Goal: Task Accomplishment & Management: Use online tool/utility

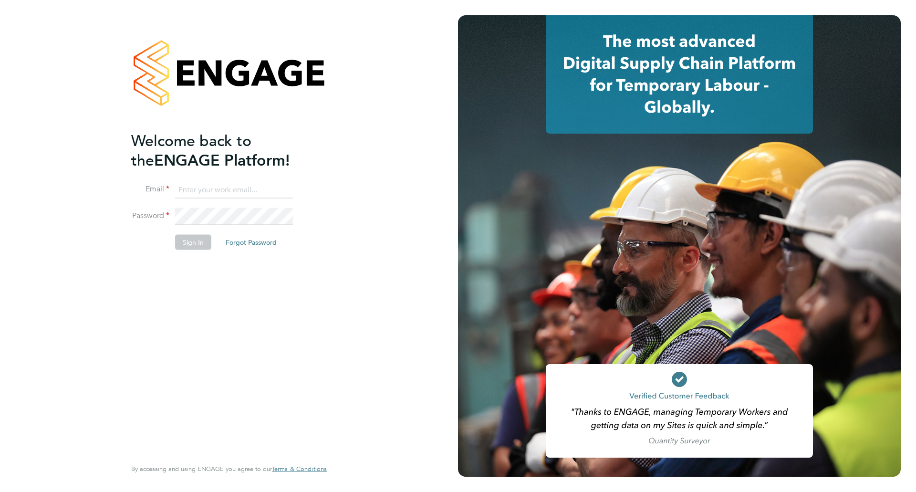
click at [260, 191] on input at bounding box center [234, 189] width 118 height 17
type input "finlay.mclaren@vistry.co.uk"
click at [205, 241] on button "Sign In" at bounding box center [193, 241] width 36 height 15
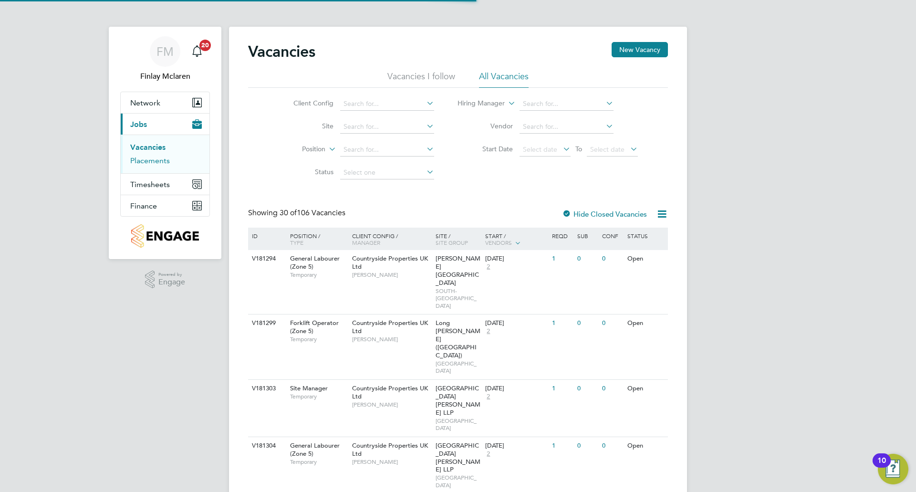
click at [151, 163] on link "Placements" at bounding box center [150, 160] width 40 height 9
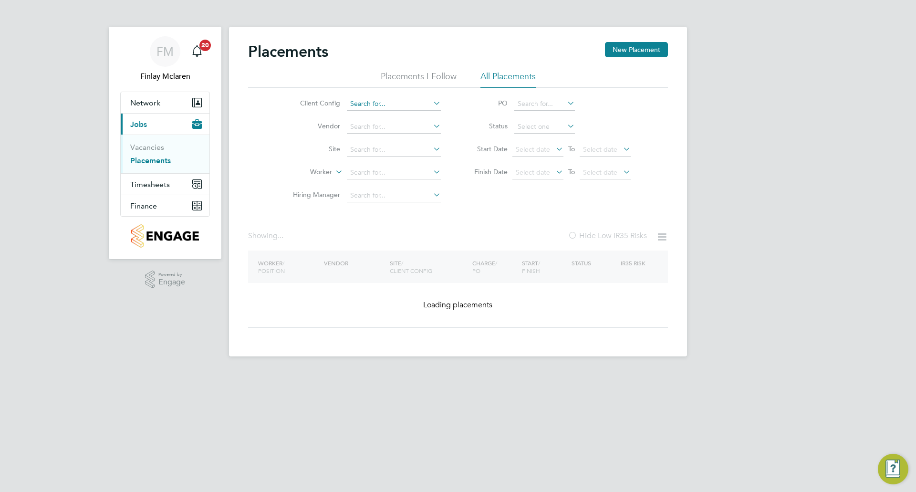
click at [385, 105] on input at bounding box center [394, 103] width 94 height 13
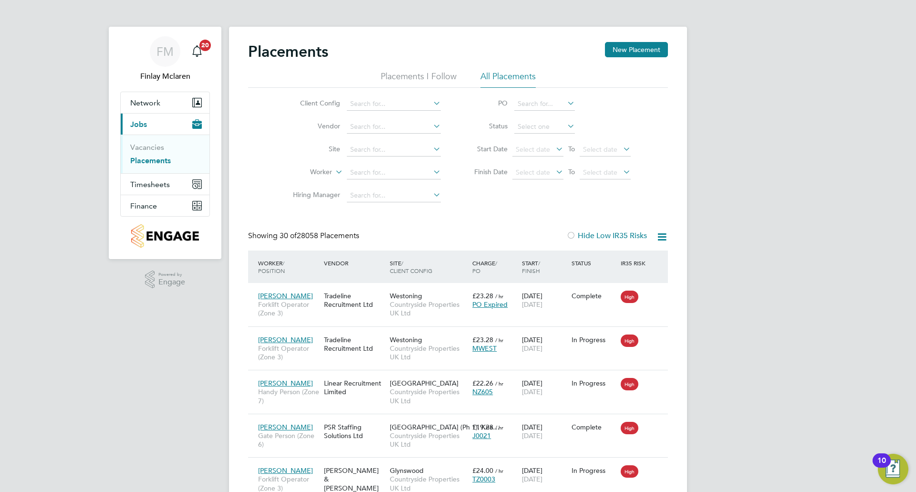
click at [416, 217] on li "Countryside Properties UK Ltd" at bounding box center [469, 220] width 244 height 13
type input "Countryside Properties UK Ltd"
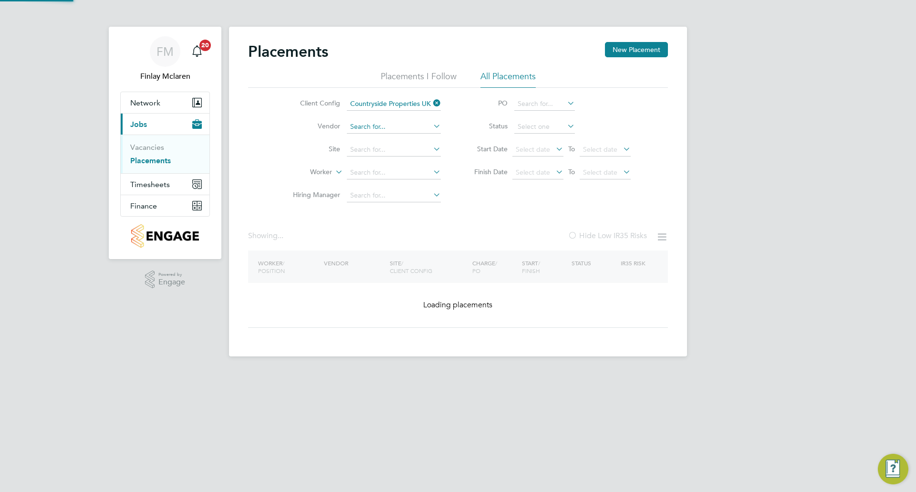
click at [378, 130] on input at bounding box center [394, 126] width 94 height 13
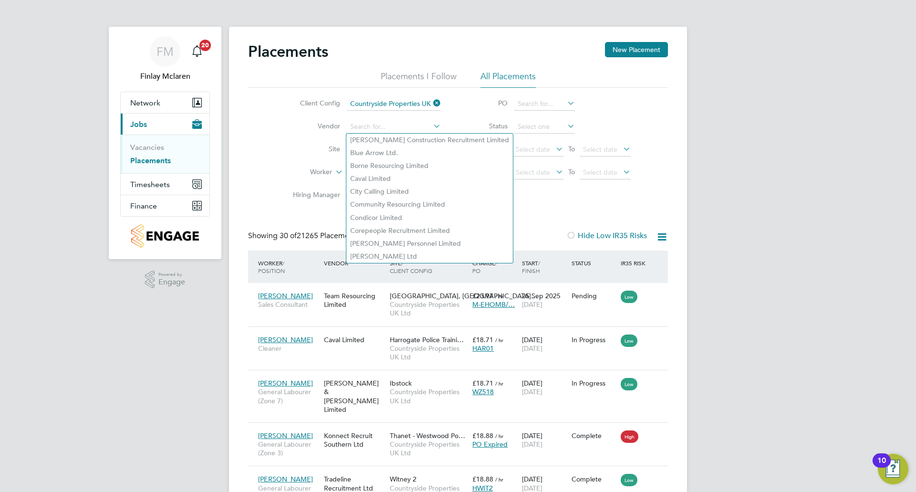
click at [305, 142] on li "Site" at bounding box center [362, 149] width 179 height 23
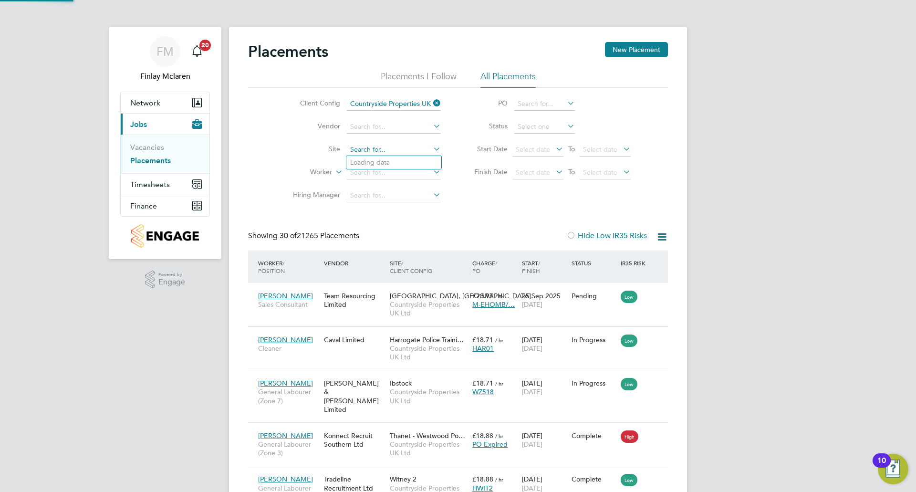
click at [388, 152] on input at bounding box center [394, 149] width 94 height 13
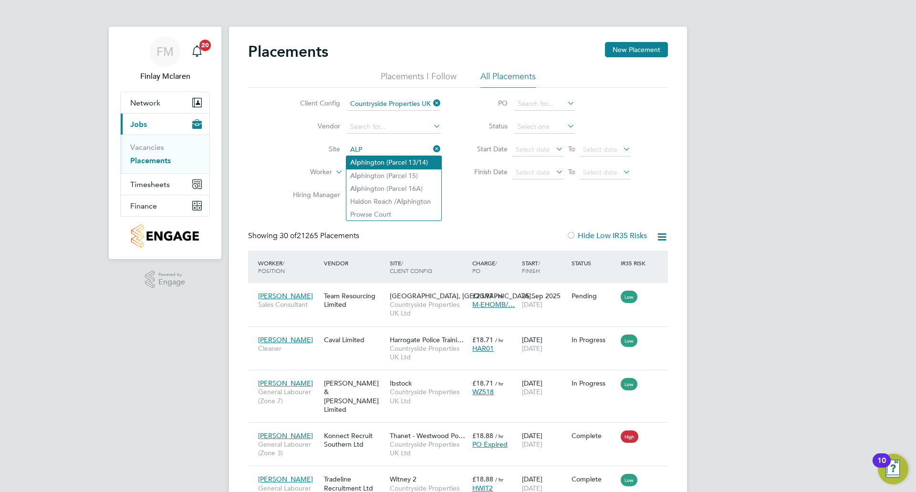
click at [402, 164] on li "[PERSON_NAME] (Parcel 13/14)" at bounding box center [394, 162] width 95 height 13
type input "Alphington (Parcel 13/14)"
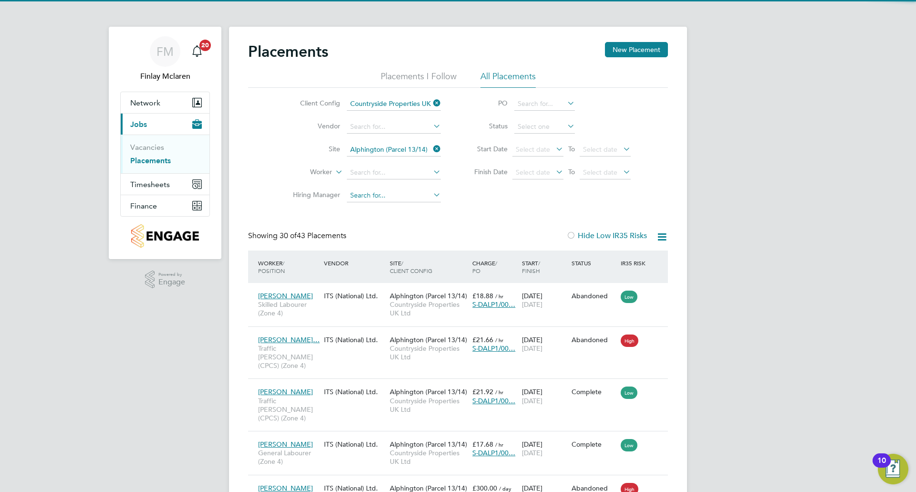
click at [375, 199] on input at bounding box center [394, 195] width 94 height 13
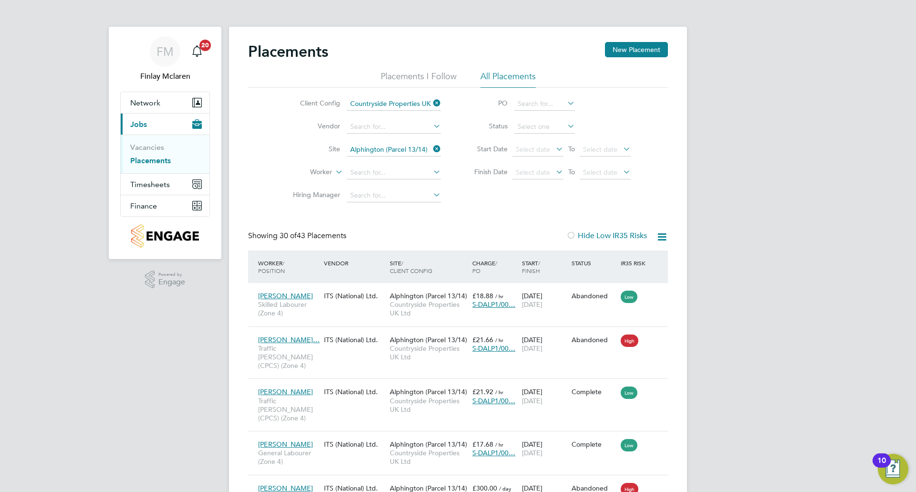
click at [504, 197] on div "Client Config Countryside Properties UK Ltd Vendor Site [GEOGRAPHIC_DATA] (Parc…" at bounding box center [458, 147] width 420 height 119
